Goal: Browse casually: Explore the website without a specific task or goal

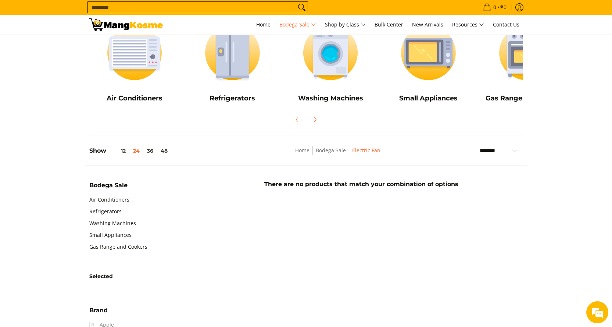
scroll to position [74, 0]
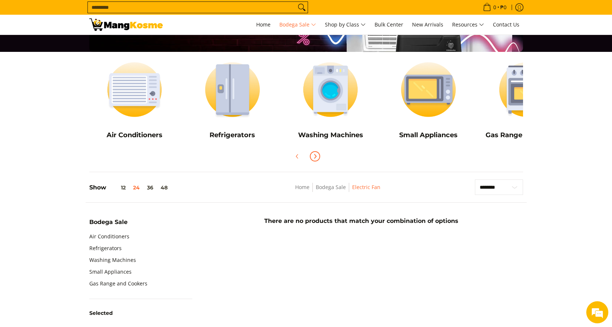
click at [315, 156] on icon "Next" at bounding box center [315, 156] width 6 height 6
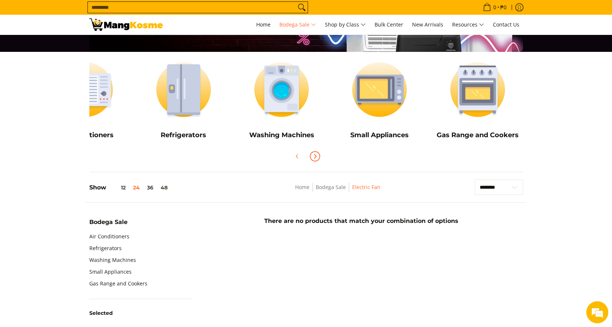
scroll to position [0, 0]
click at [370, 93] on img at bounding box center [379, 89] width 91 height 68
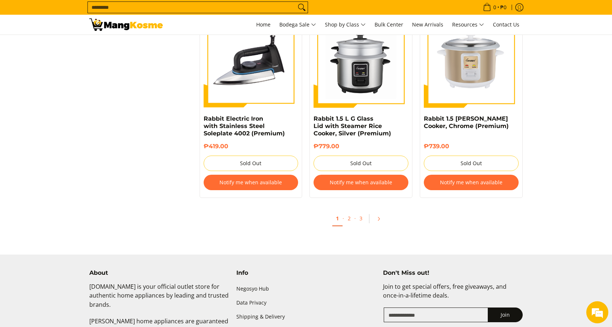
scroll to position [1507, 0]
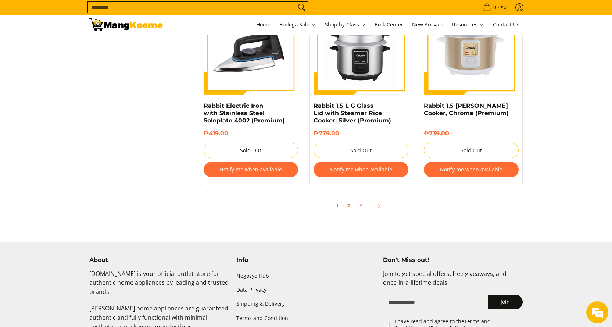
click at [349, 199] on link "2" at bounding box center [349, 205] width 10 height 15
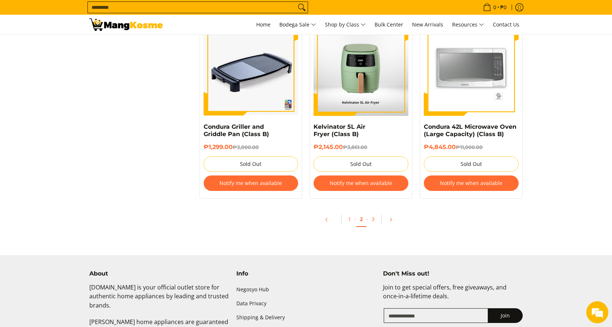
scroll to position [1507, 0]
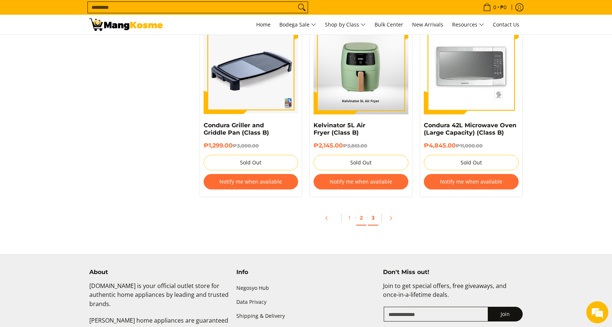
click at [373, 218] on link "3" at bounding box center [373, 217] width 10 height 15
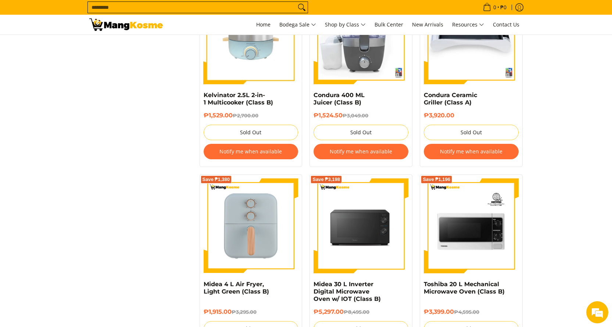
scroll to position [1103, 0]
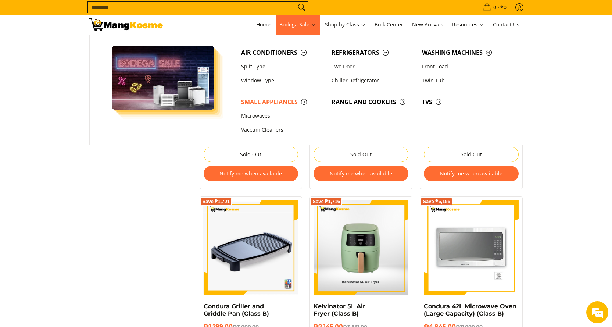
scroll to position [1323, 0]
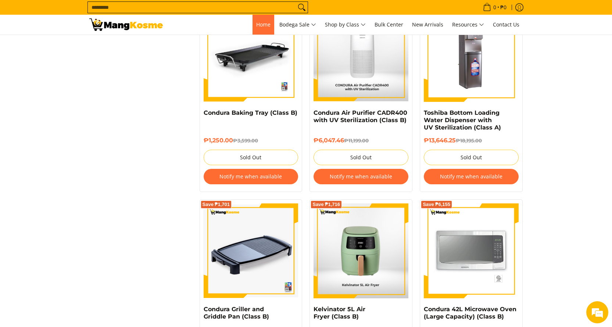
click at [259, 23] on span "Home" at bounding box center [263, 24] width 14 height 7
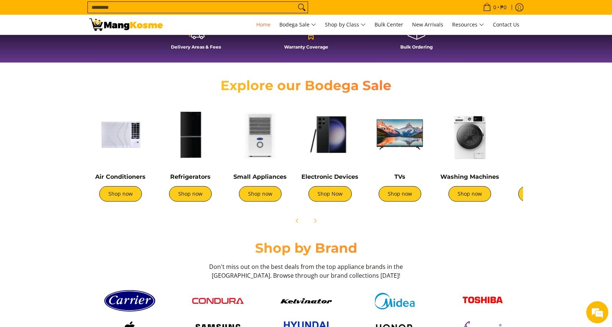
scroll to position [0, 876]
click at [520, 196] on link "Shop now" at bounding box center [539, 193] width 43 height 15
click at [329, 144] on img at bounding box center [330, 134] width 62 height 62
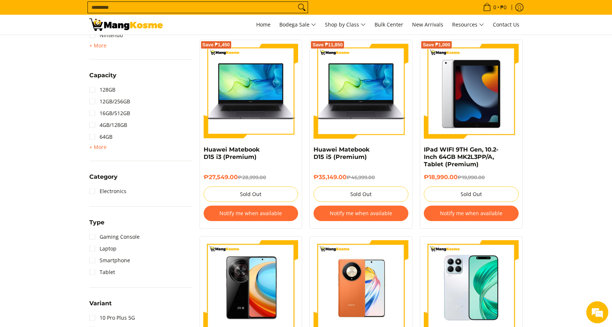
scroll to position [331, 0]
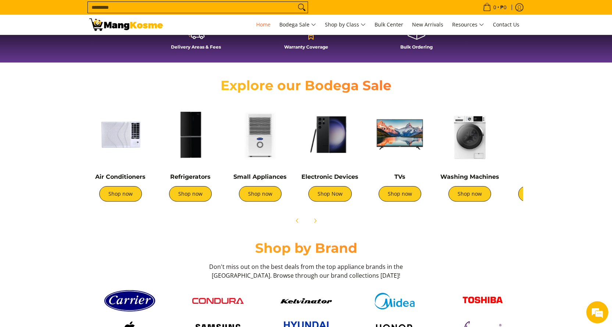
click at [253, 140] on img at bounding box center [260, 134] width 62 height 62
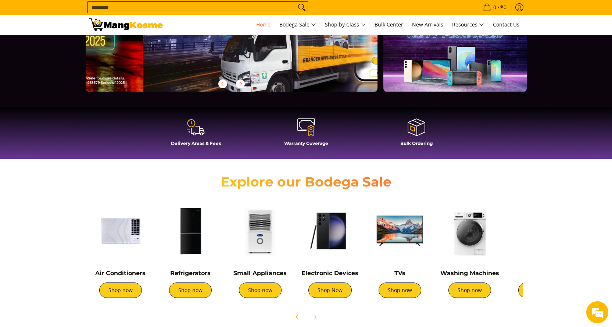
scroll to position [0, 292]
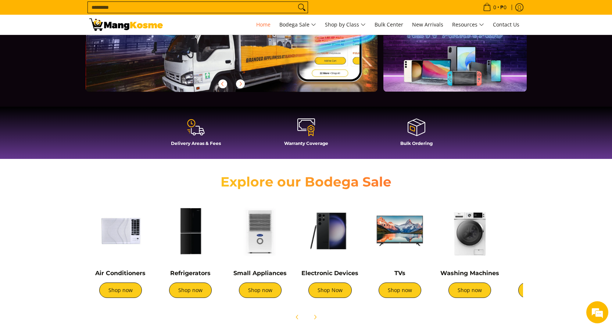
click at [110, 228] on img at bounding box center [120, 231] width 62 height 62
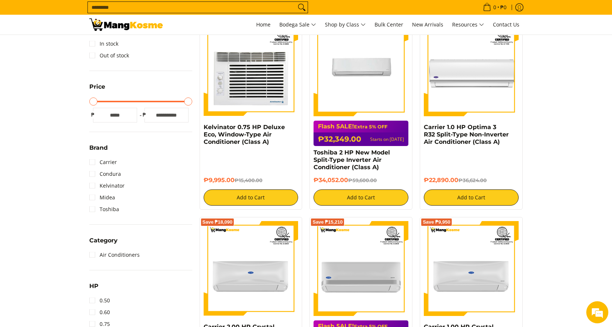
scroll to position [147, 0]
